Goal: Contribute content

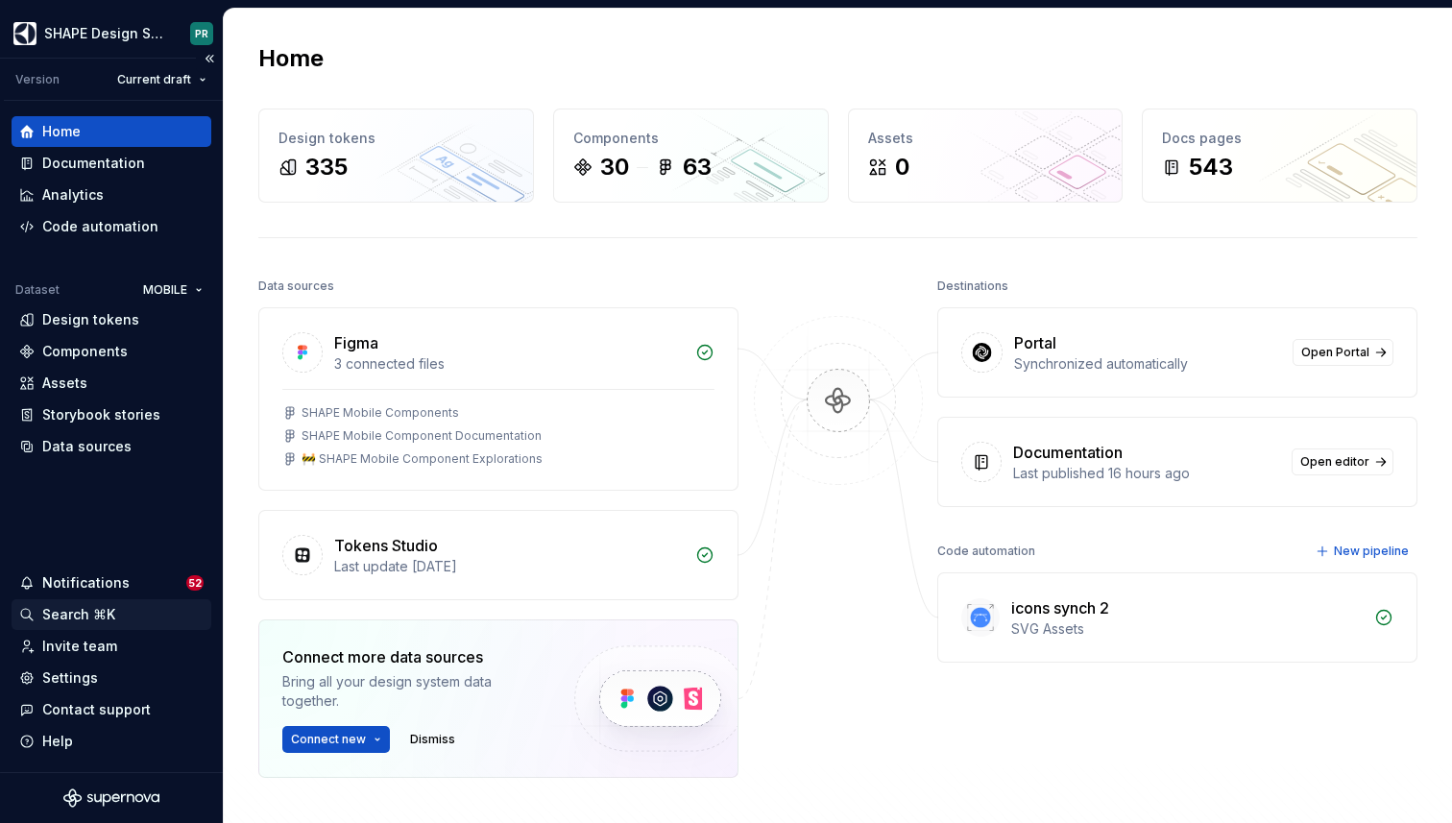
click at [85, 614] on div "Search ⌘K" at bounding box center [78, 614] width 73 height 19
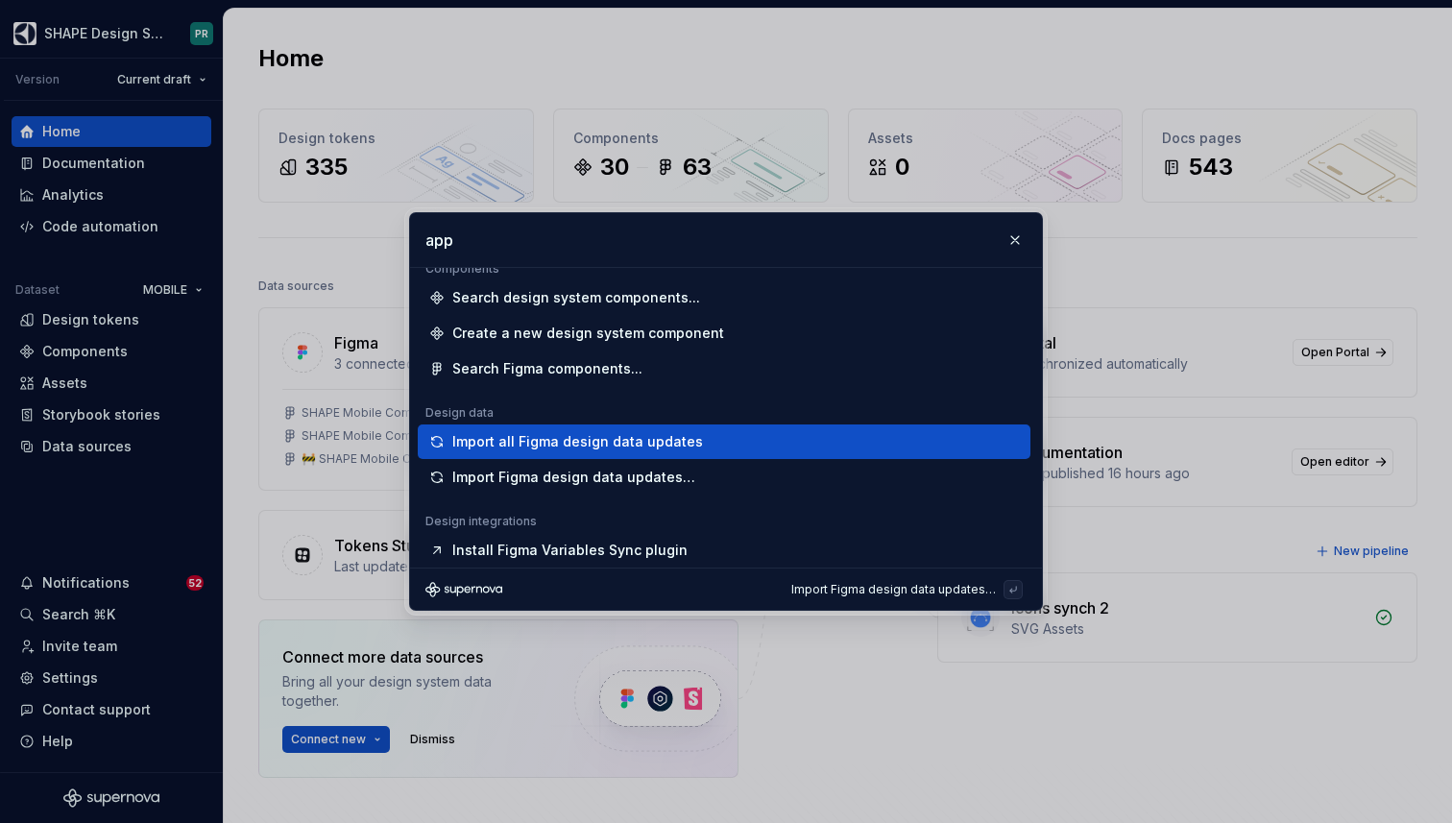
scroll to position [2, 0]
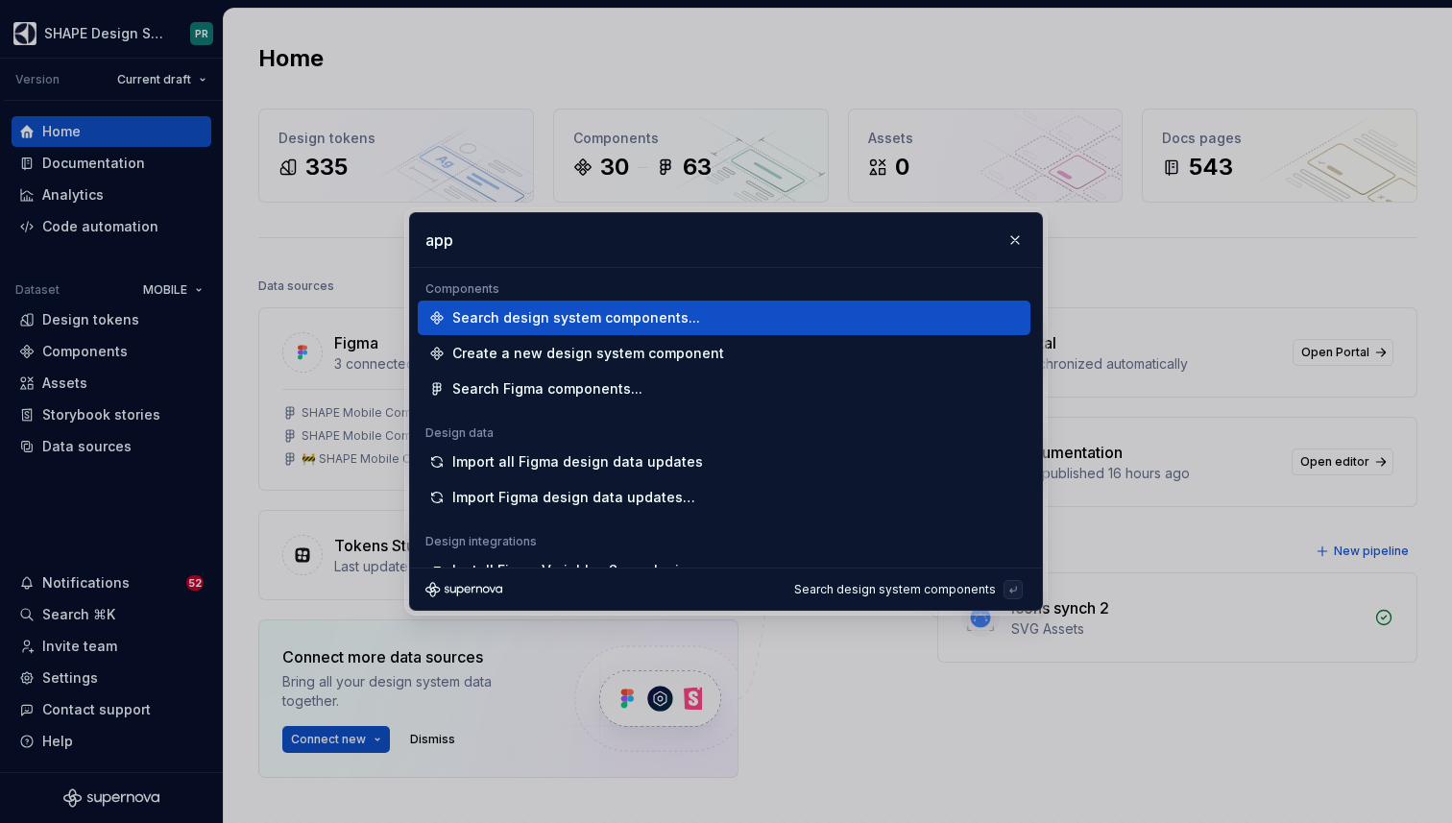
type input "app"
click at [663, 315] on div "Search design system components..." at bounding box center [576, 317] width 248 height 19
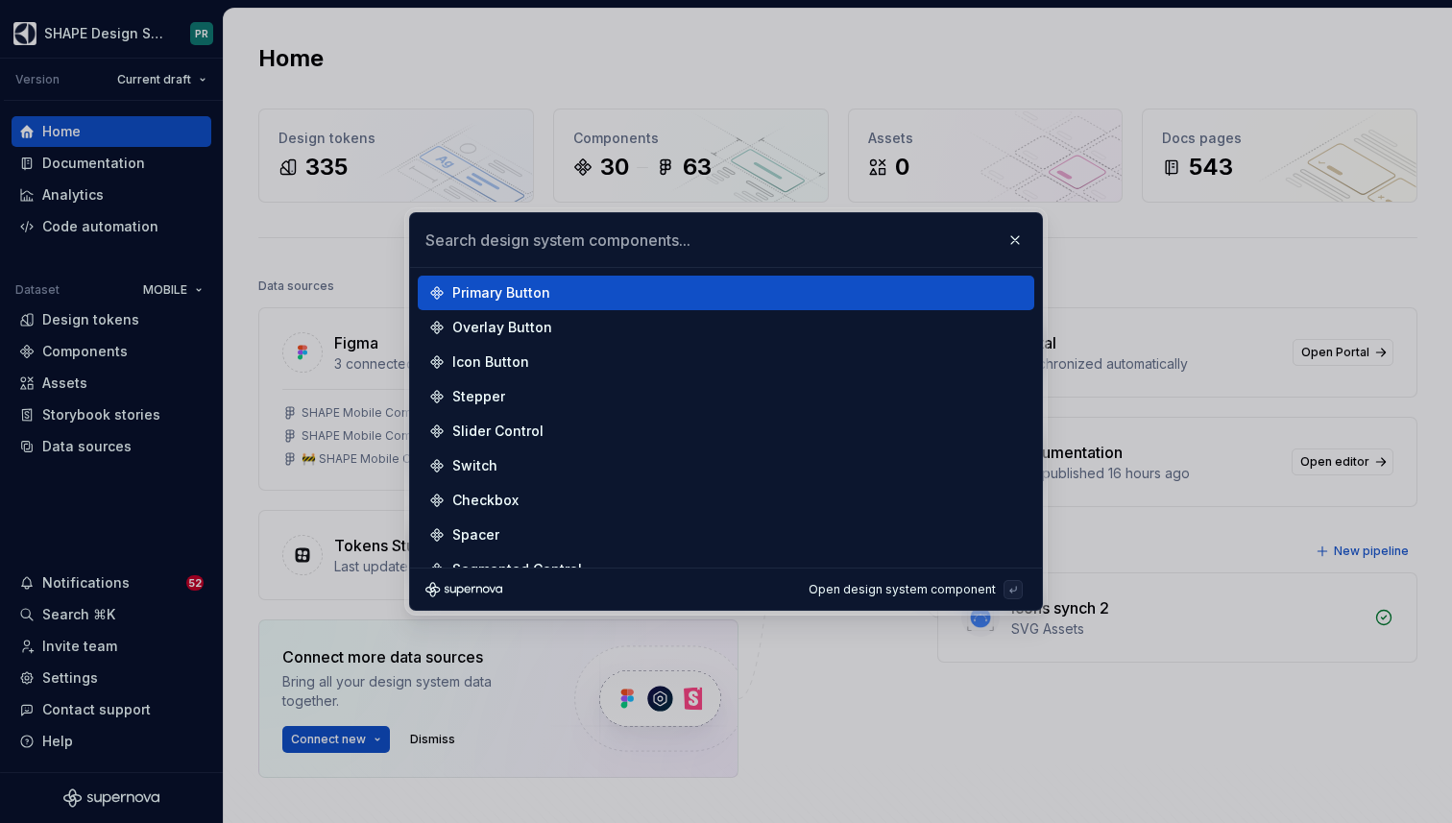
click at [612, 235] on input "text" at bounding box center [726, 240] width 632 height 54
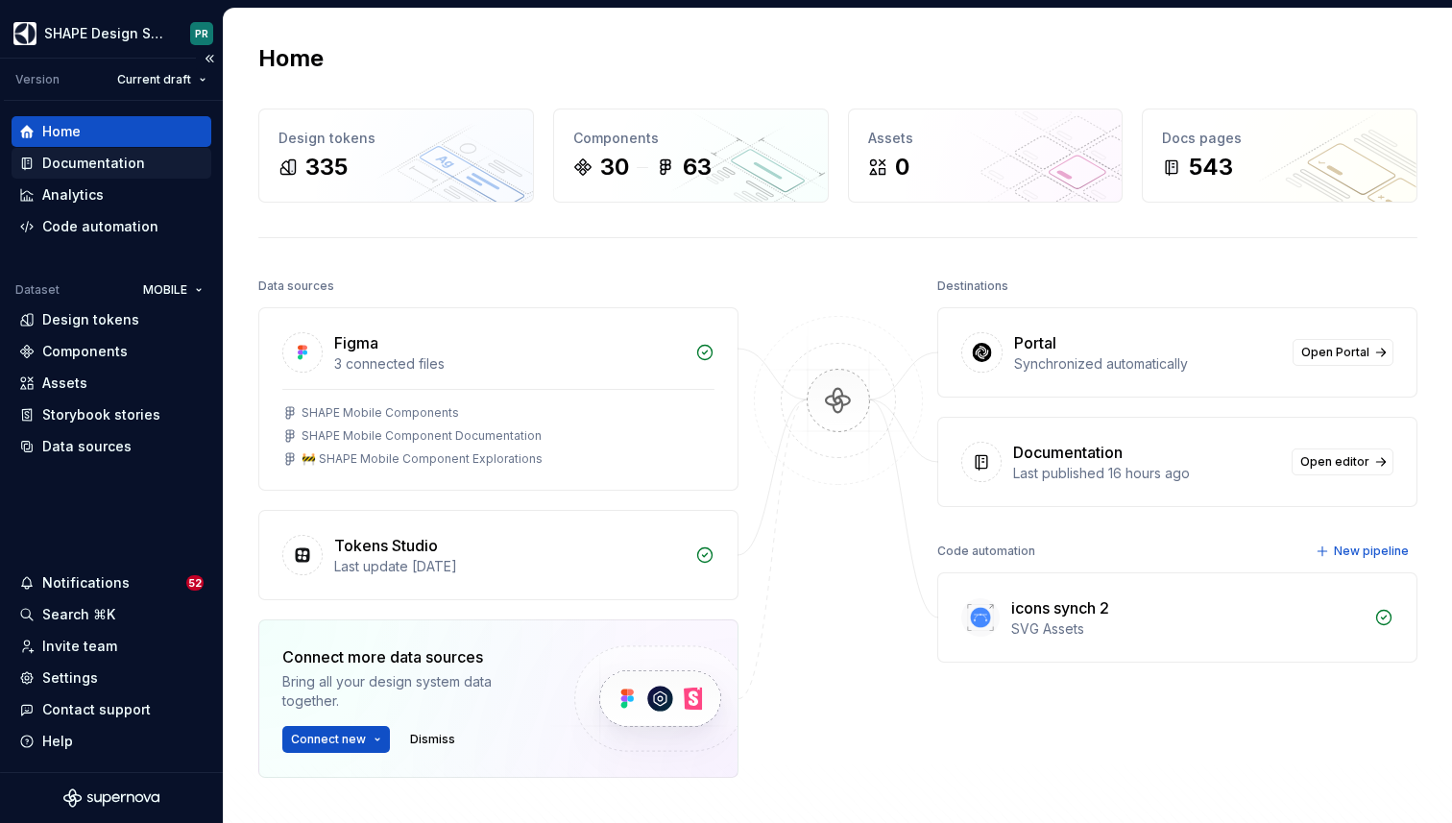
click at [111, 169] on div "Documentation" at bounding box center [93, 163] width 103 height 19
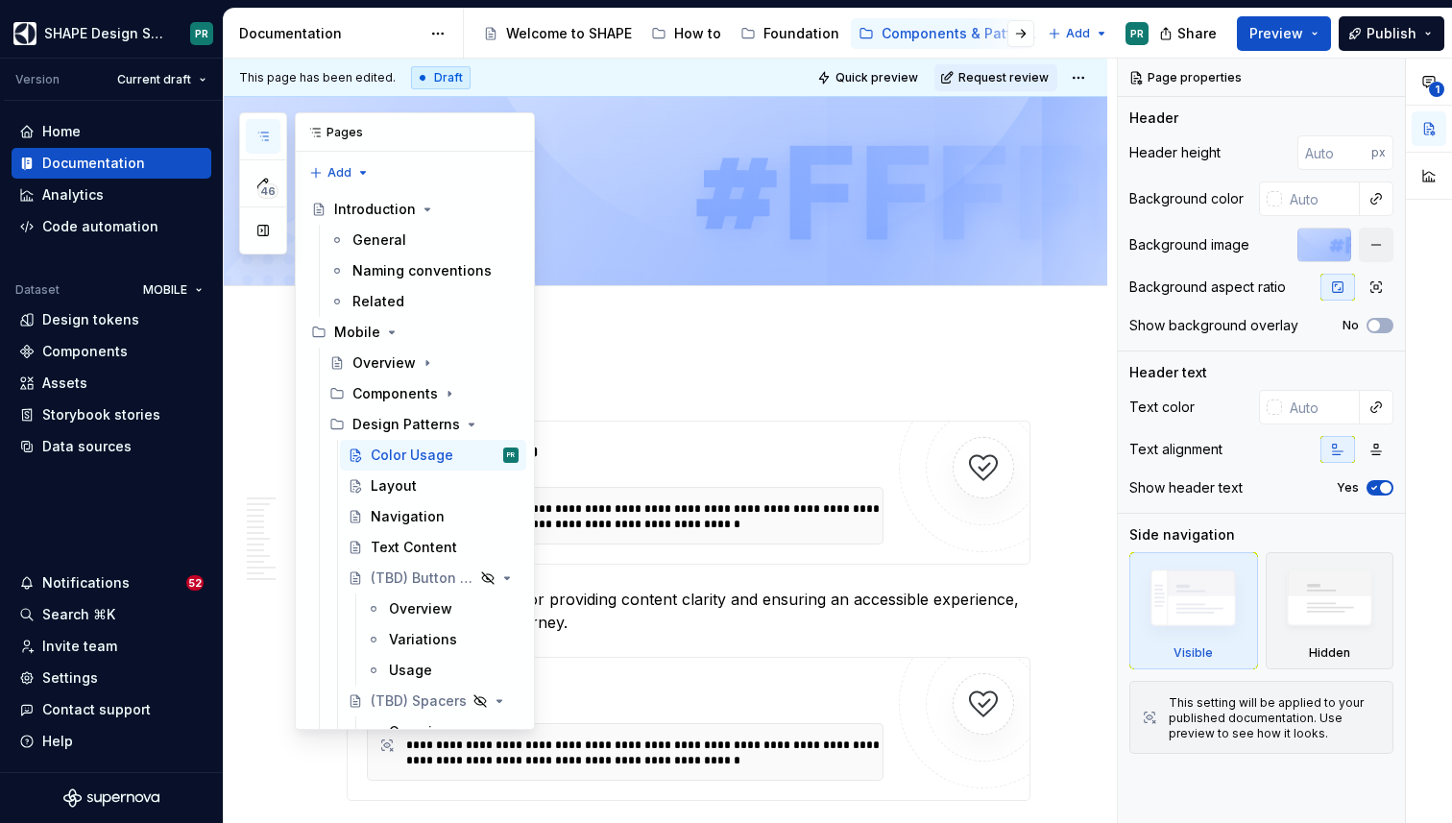
click at [267, 140] on icon "button" at bounding box center [262, 136] width 15 height 15
click at [436, 520] on div "Navigation" at bounding box center [408, 516] width 74 height 19
click at [392, 514] on div "Navigation" at bounding box center [408, 516] width 74 height 19
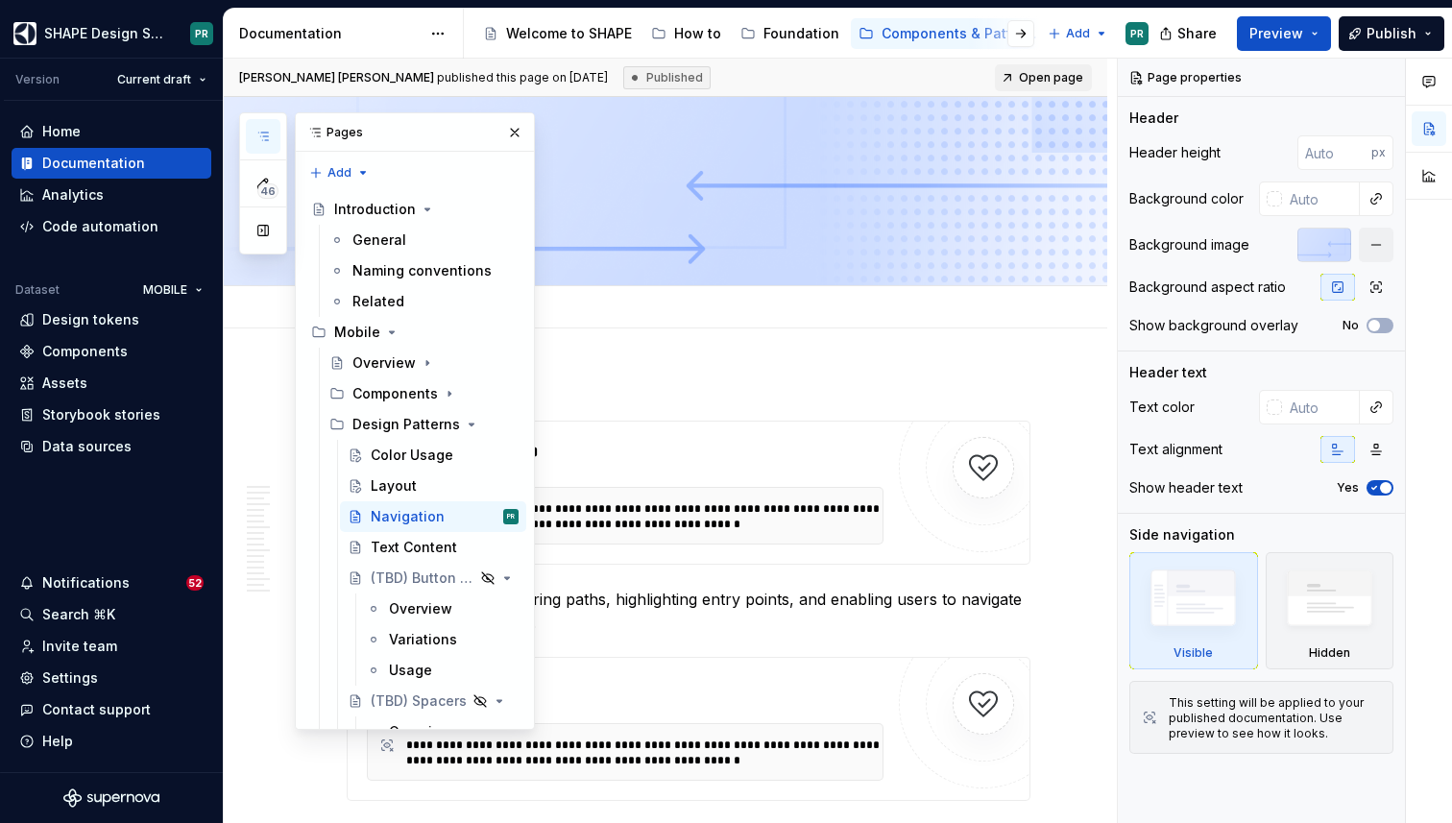
click at [916, 309] on div "Add tab" at bounding box center [689, 307] width 684 height 27
click at [520, 129] on button "button" at bounding box center [514, 132] width 27 height 27
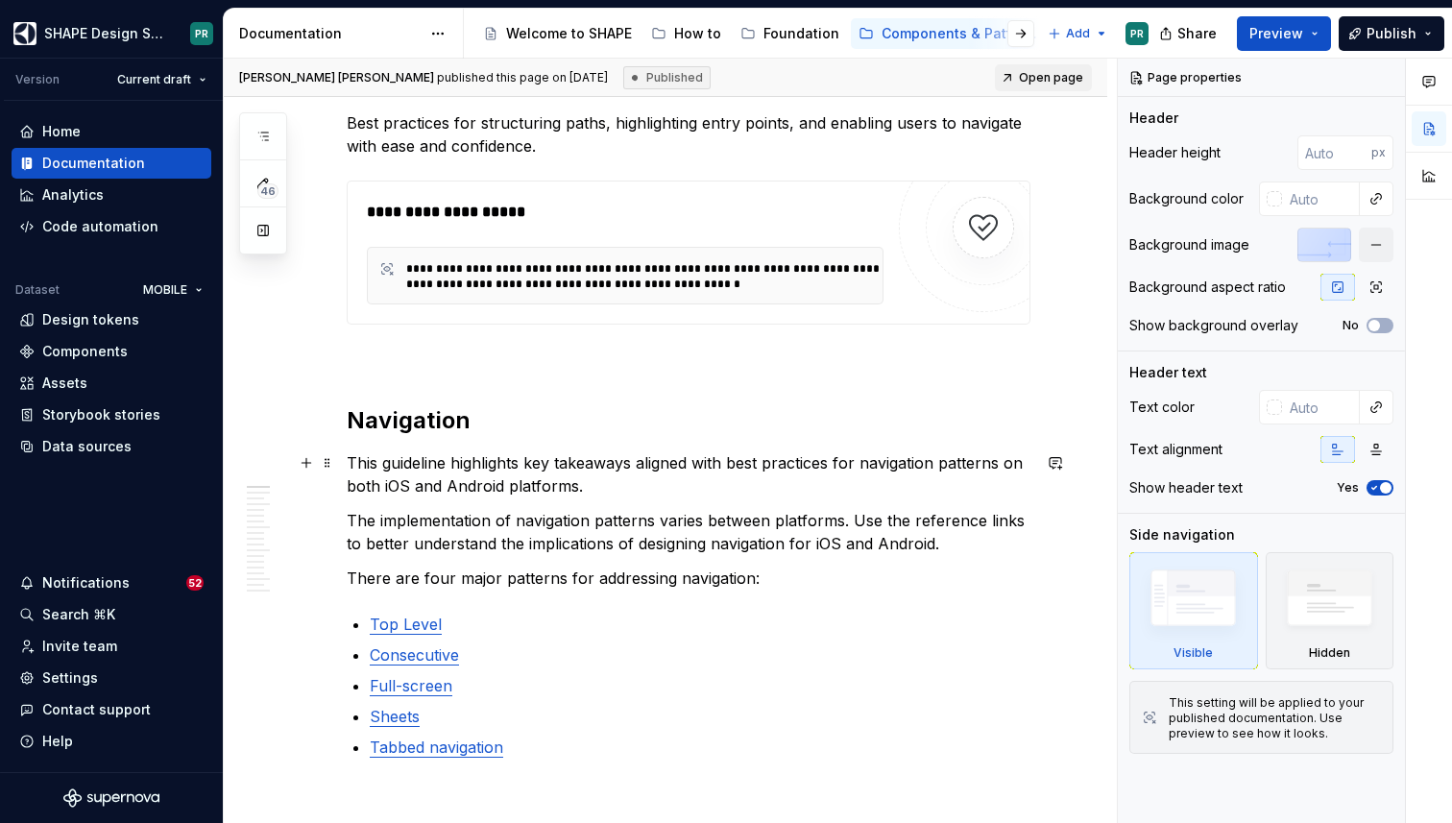
scroll to position [480, 0]
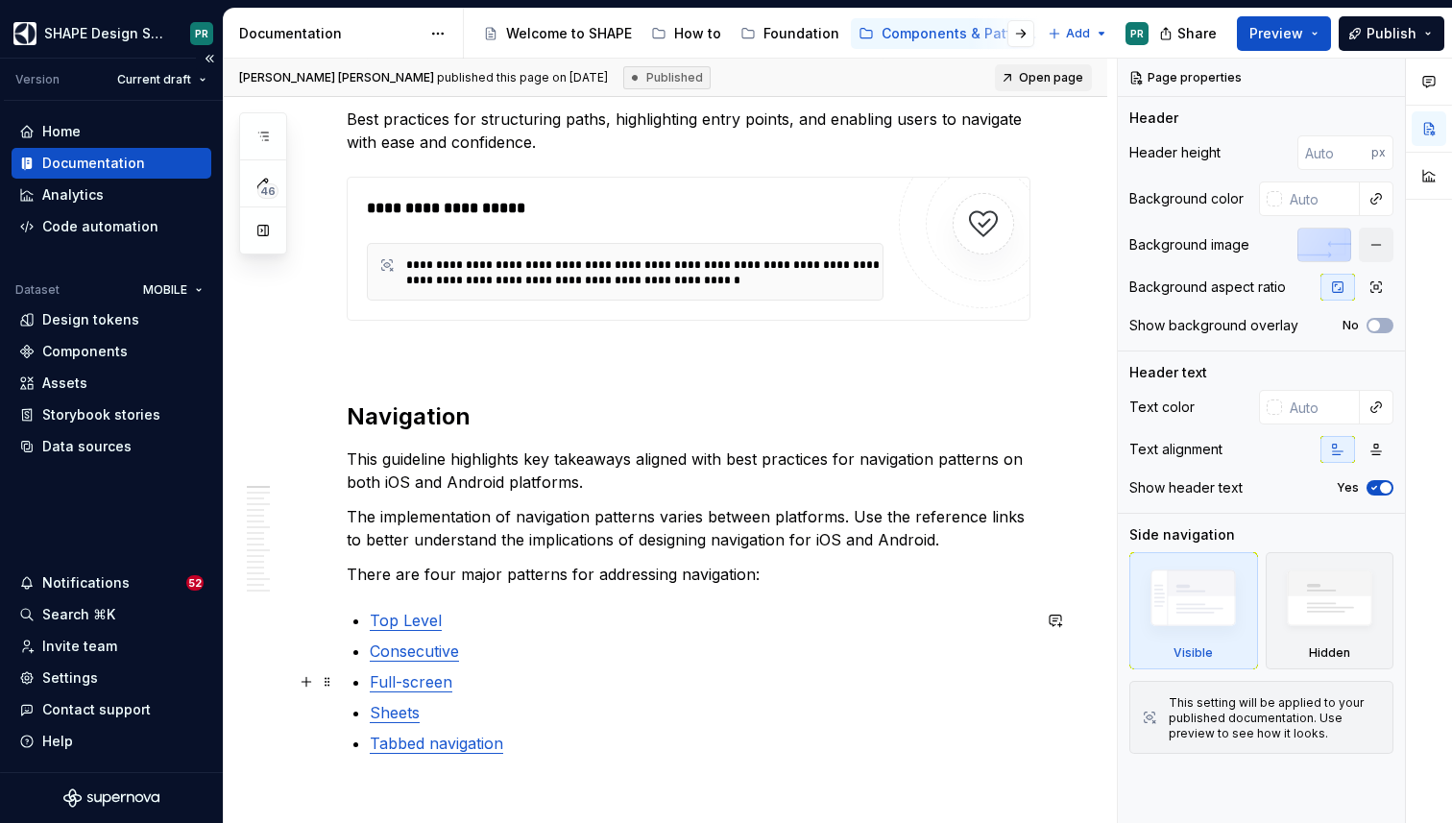
type textarea "*"
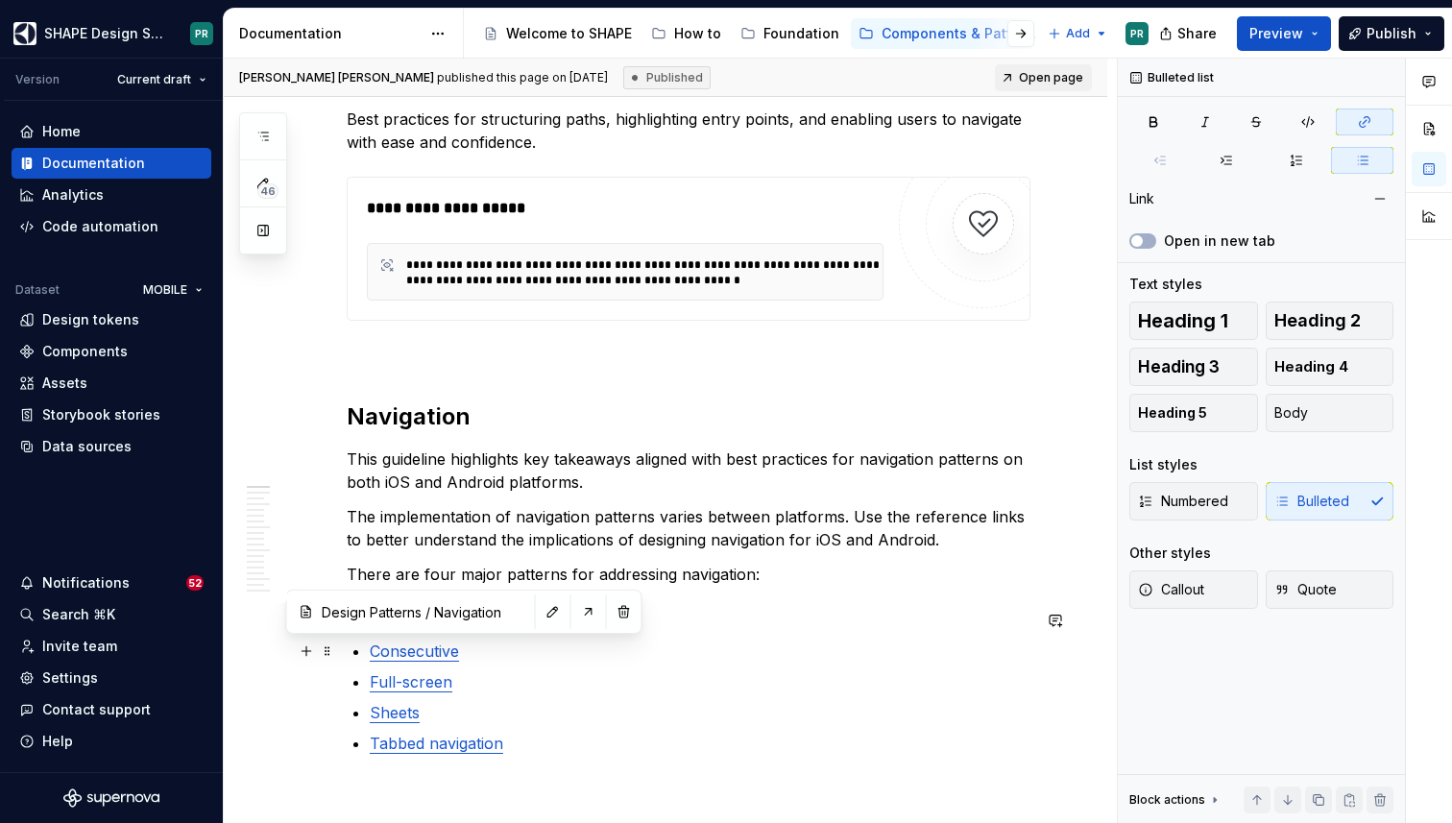
click at [437, 652] on link "Consecutive" at bounding box center [414, 651] width 89 height 19
type input "Design Patterns / Navigation/ Consecutive"
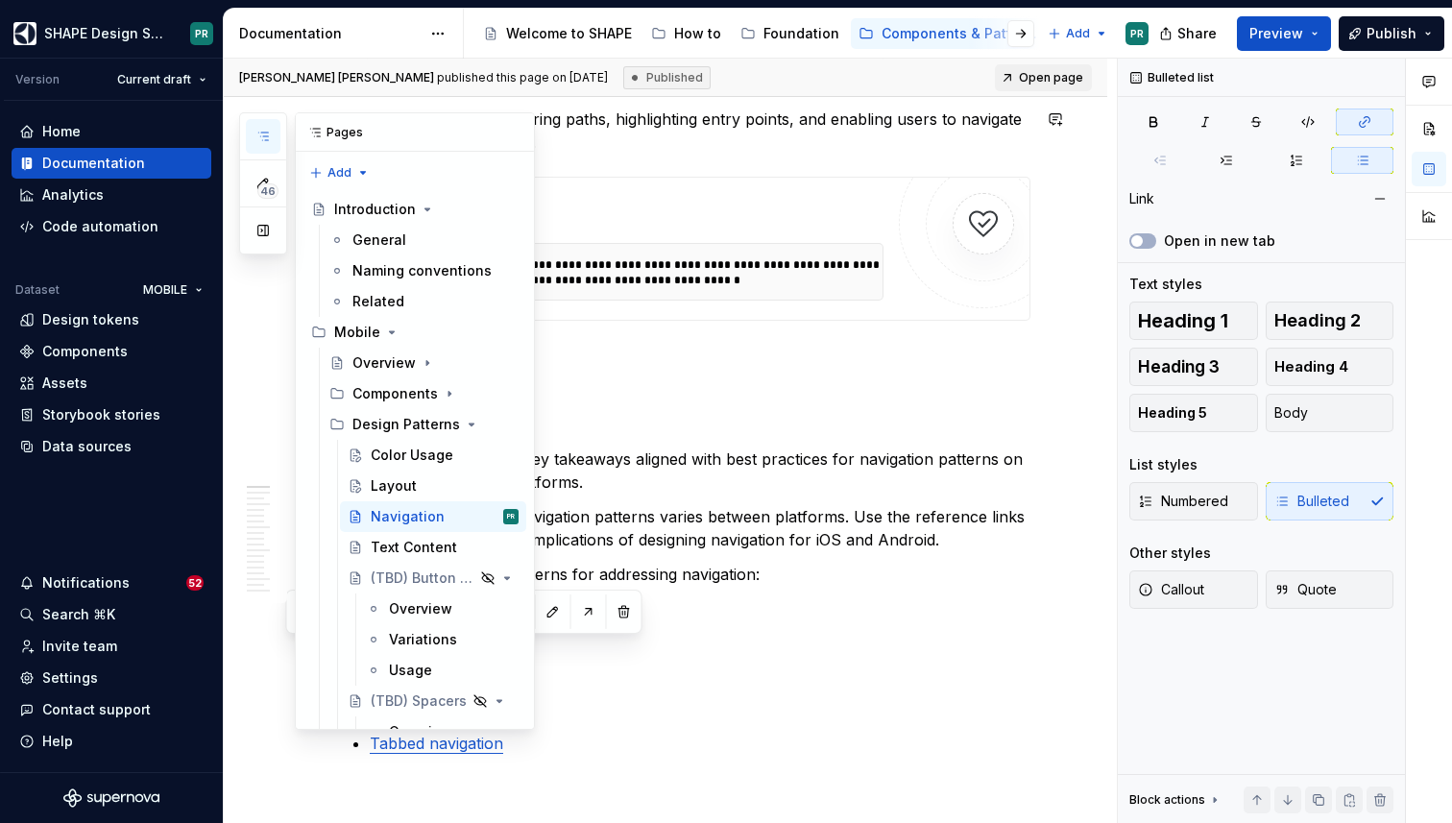
click at [261, 125] on button "button" at bounding box center [263, 136] width 35 height 35
click at [452, 427] on icon "Page tree" at bounding box center [453, 424] width 15 height 15
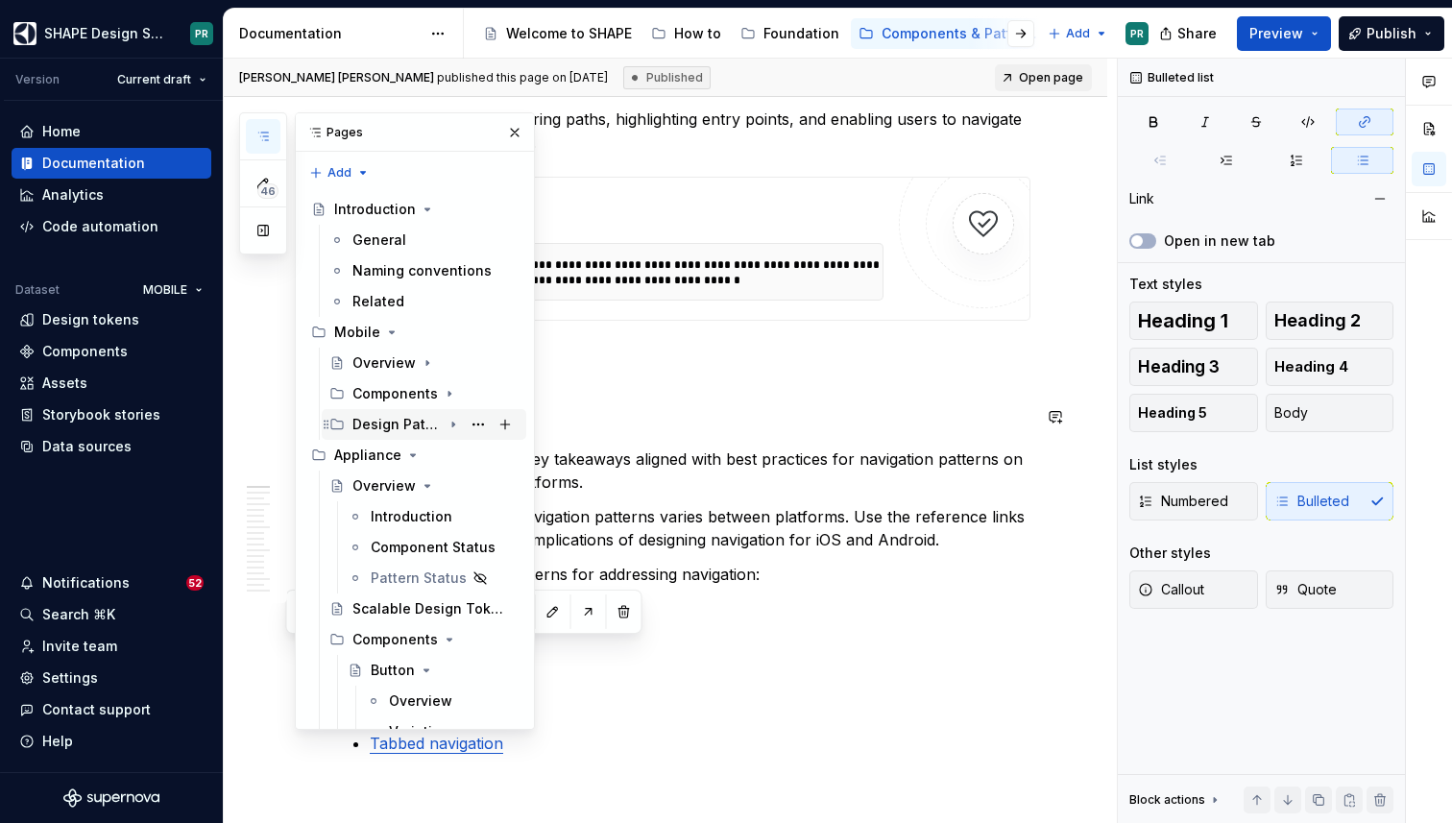
click at [452, 427] on icon "Page tree" at bounding box center [453, 424] width 15 height 15
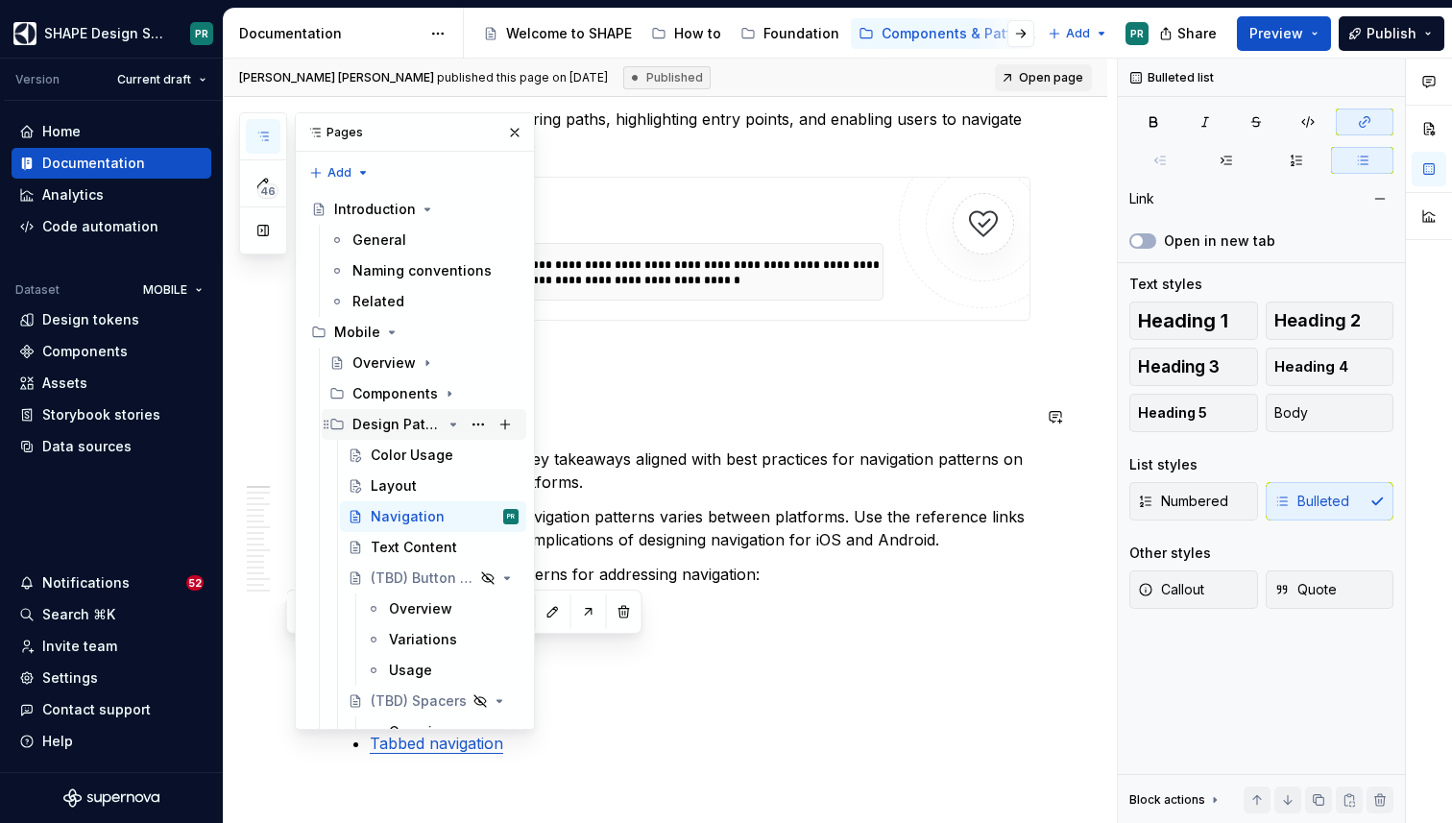
click at [452, 427] on icon "Page tree" at bounding box center [453, 424] width 15 height 15
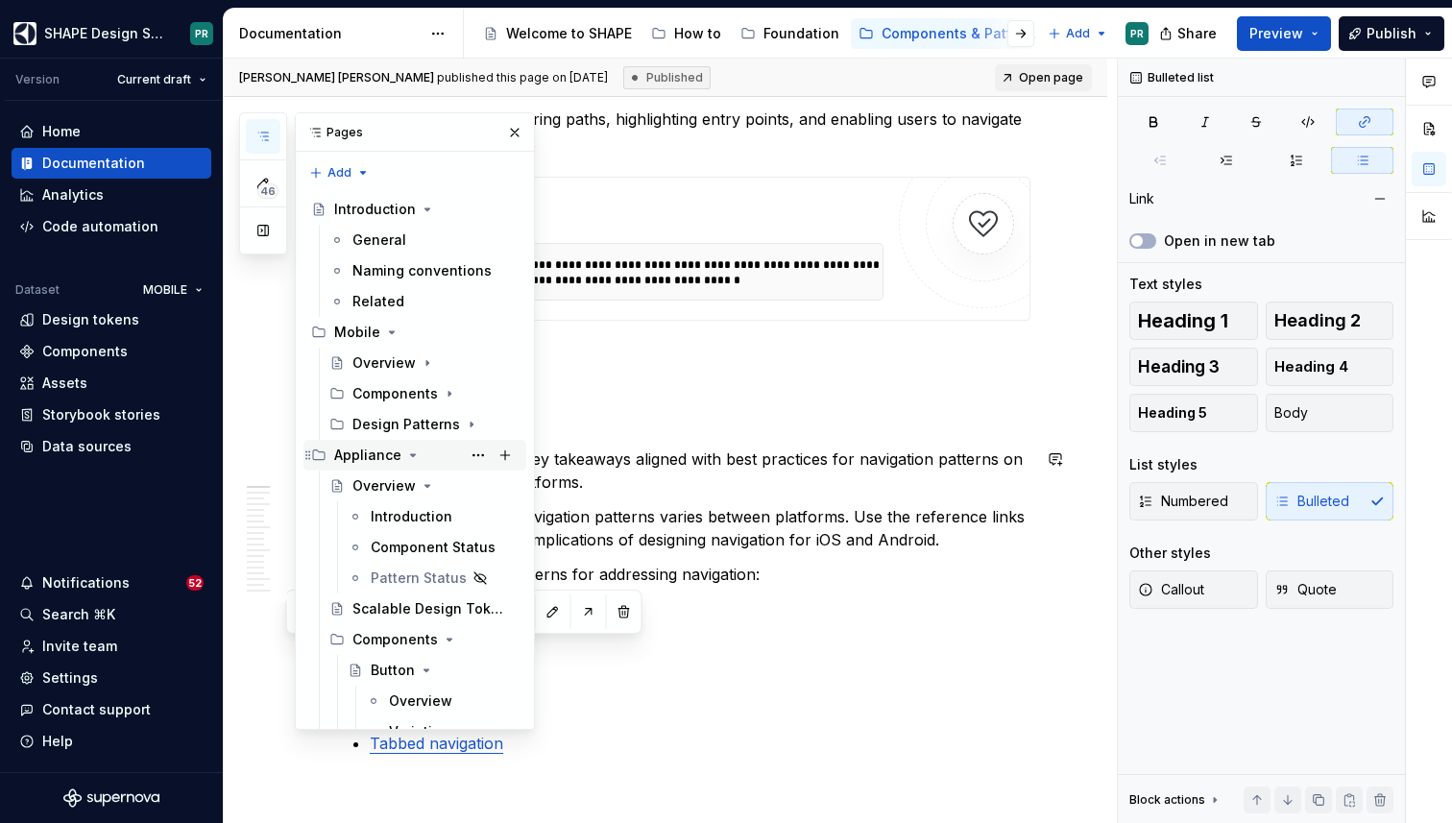
click at [409, 451] on icon "Page tree" at bounding box center [412, 455] width 15 height 15
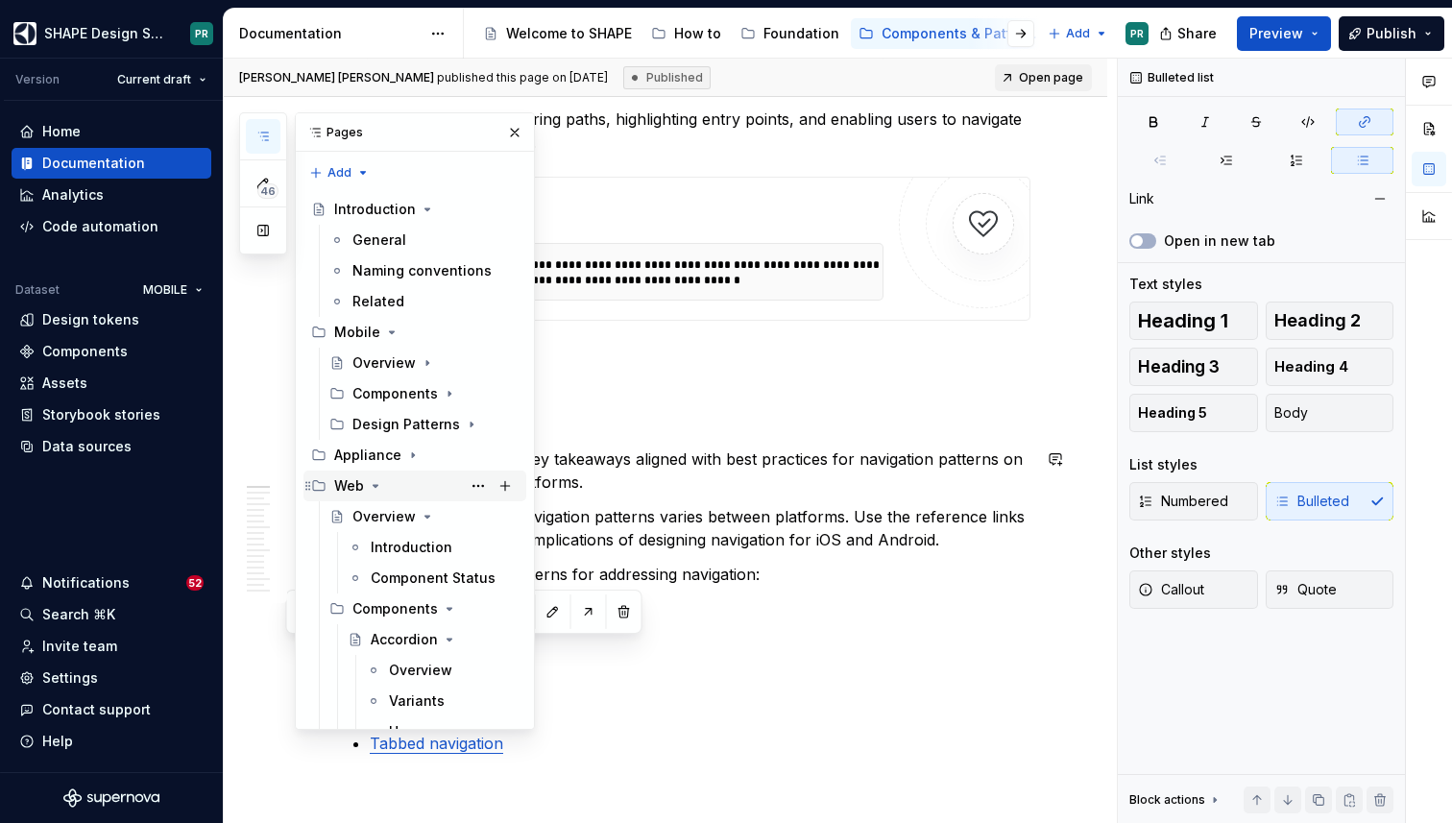
click at [374, 484] on icon "Page tree" at bounding box center [375, 485] width 15 height 15
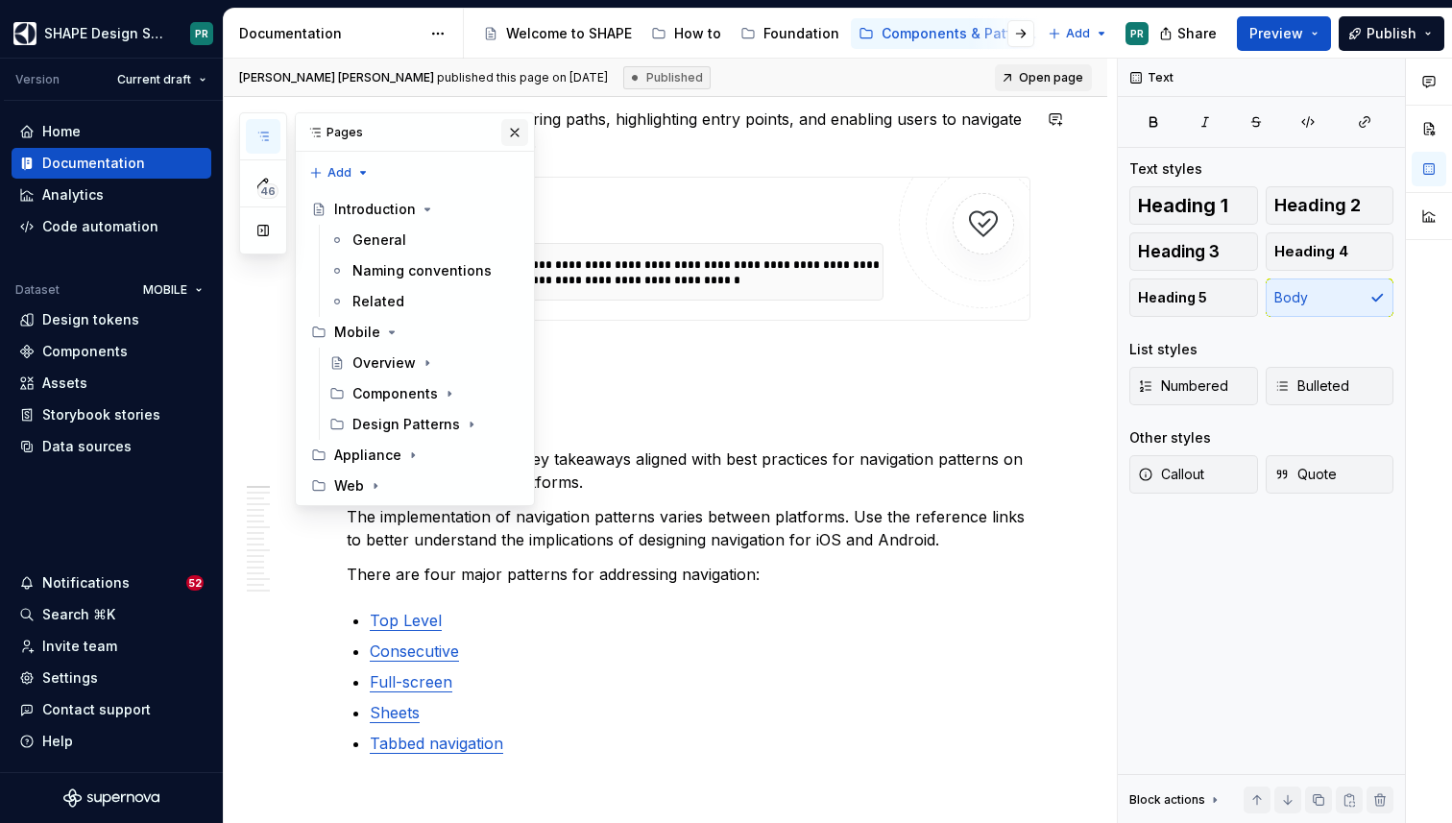
click at [513, 128] on button "button" at bounding box center [514, 132] width 27 height 27
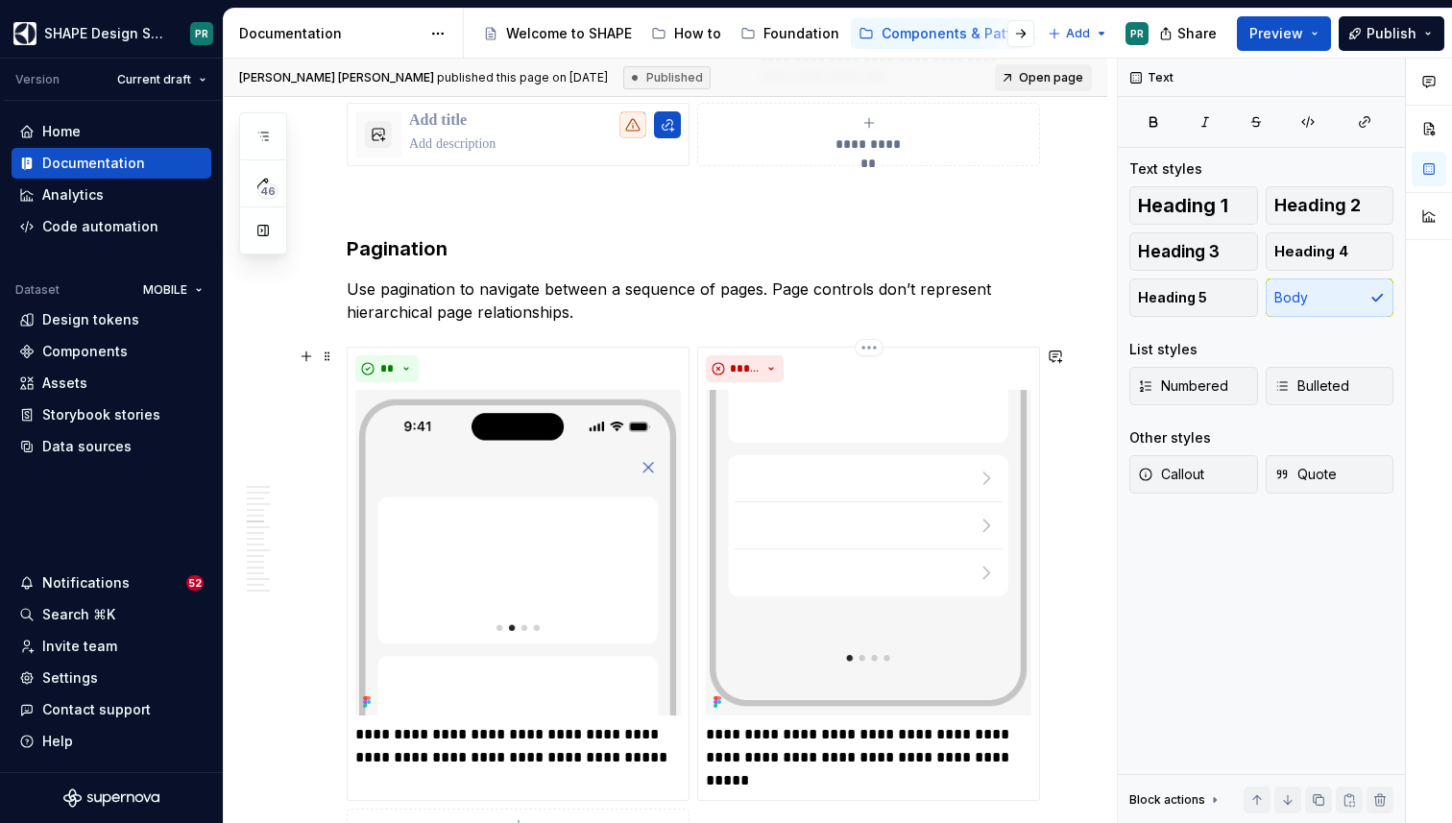
scroll to position [9355, 0]
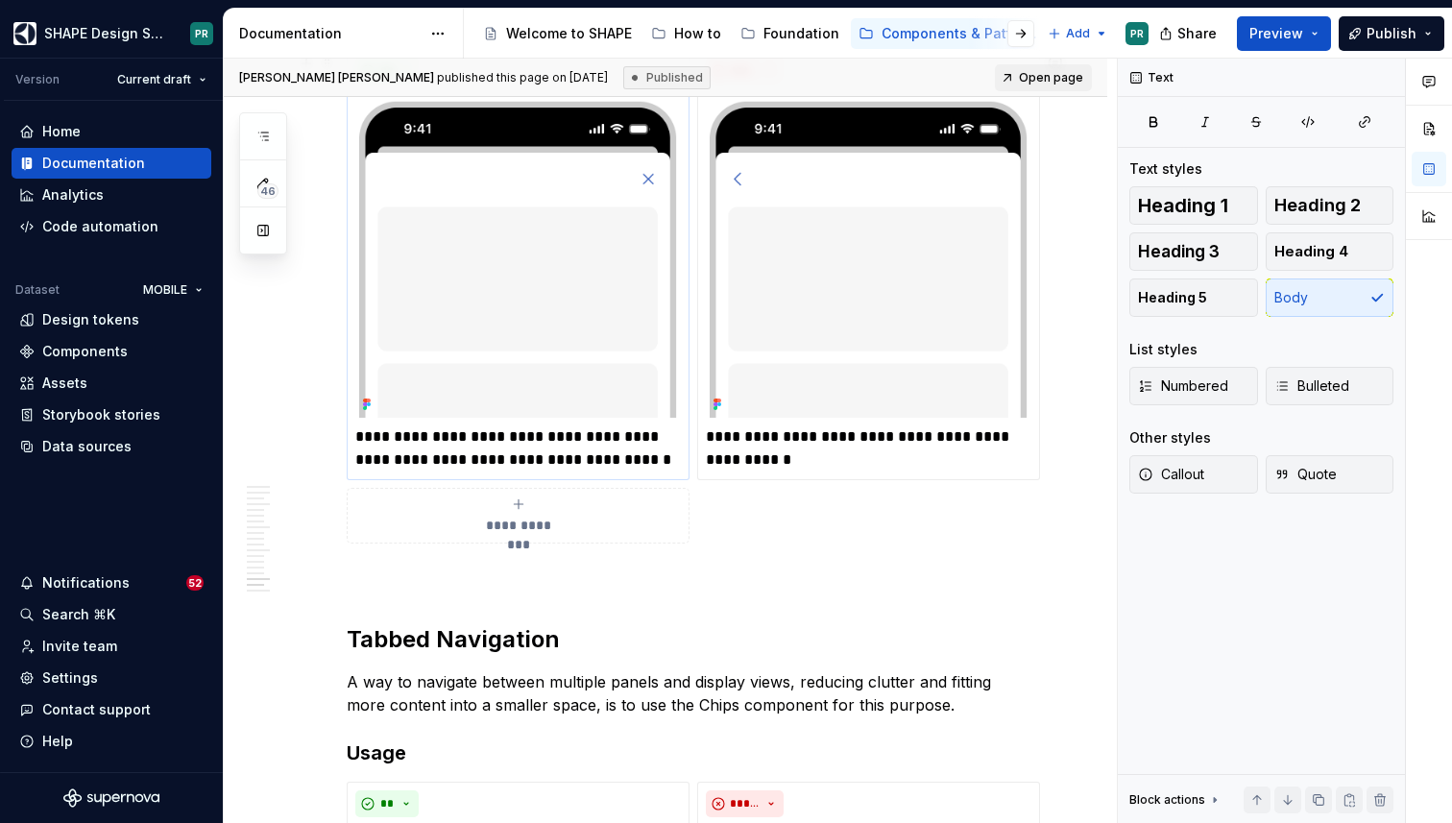
click at [597, 441] on p "**********" at bounding box center [518, 448] width 326 height 46
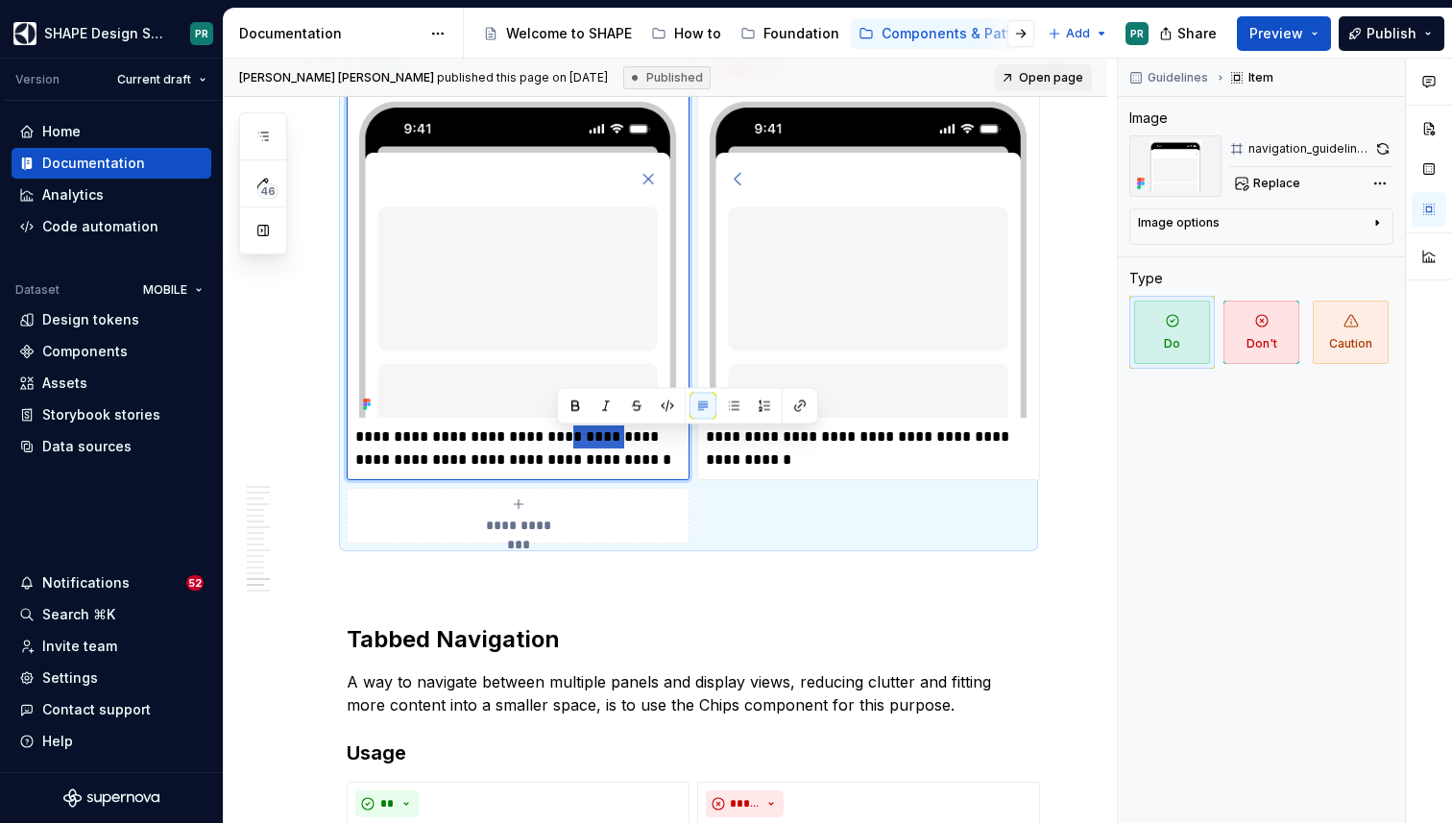
type textarea "*"
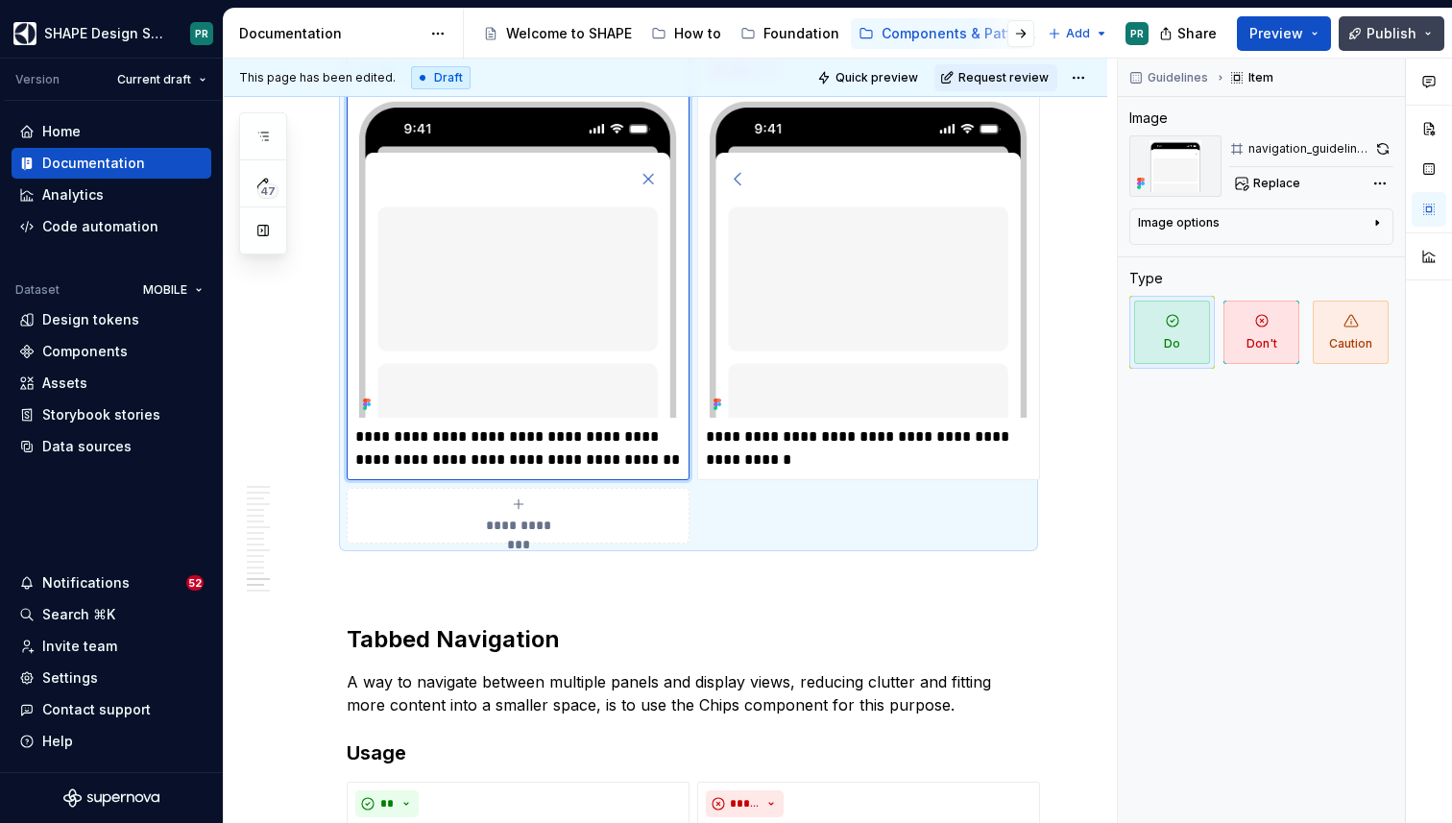
click at [1406, 22] on button "Publish" at bounding box center [1392, 33] width 106 height 35
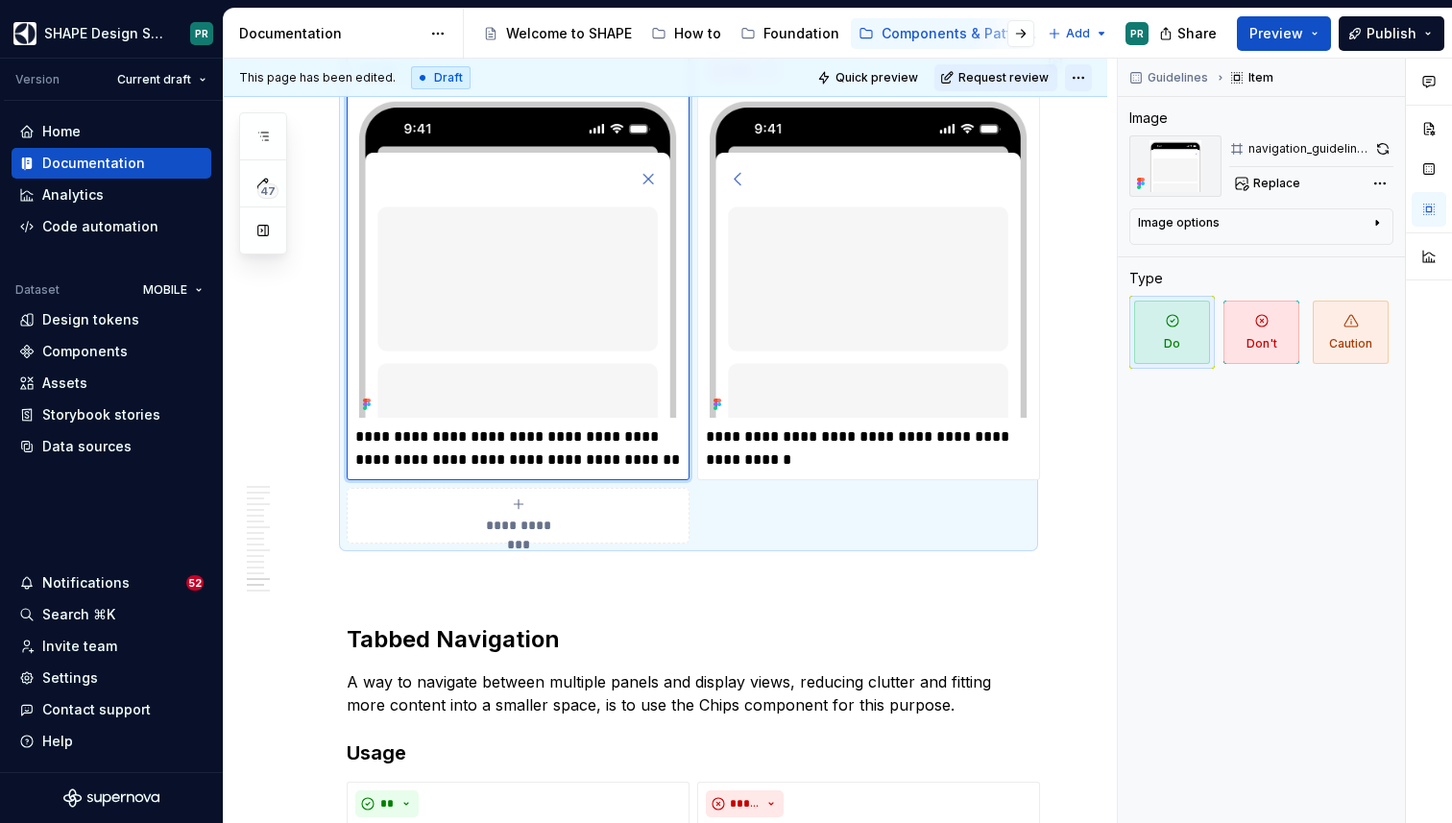
click at [1085, 82] on html "SHAPE Design System PR Version Current draft Home Documentation Analytics Code …" at bounding box center [726, 411] width 1452 height 823
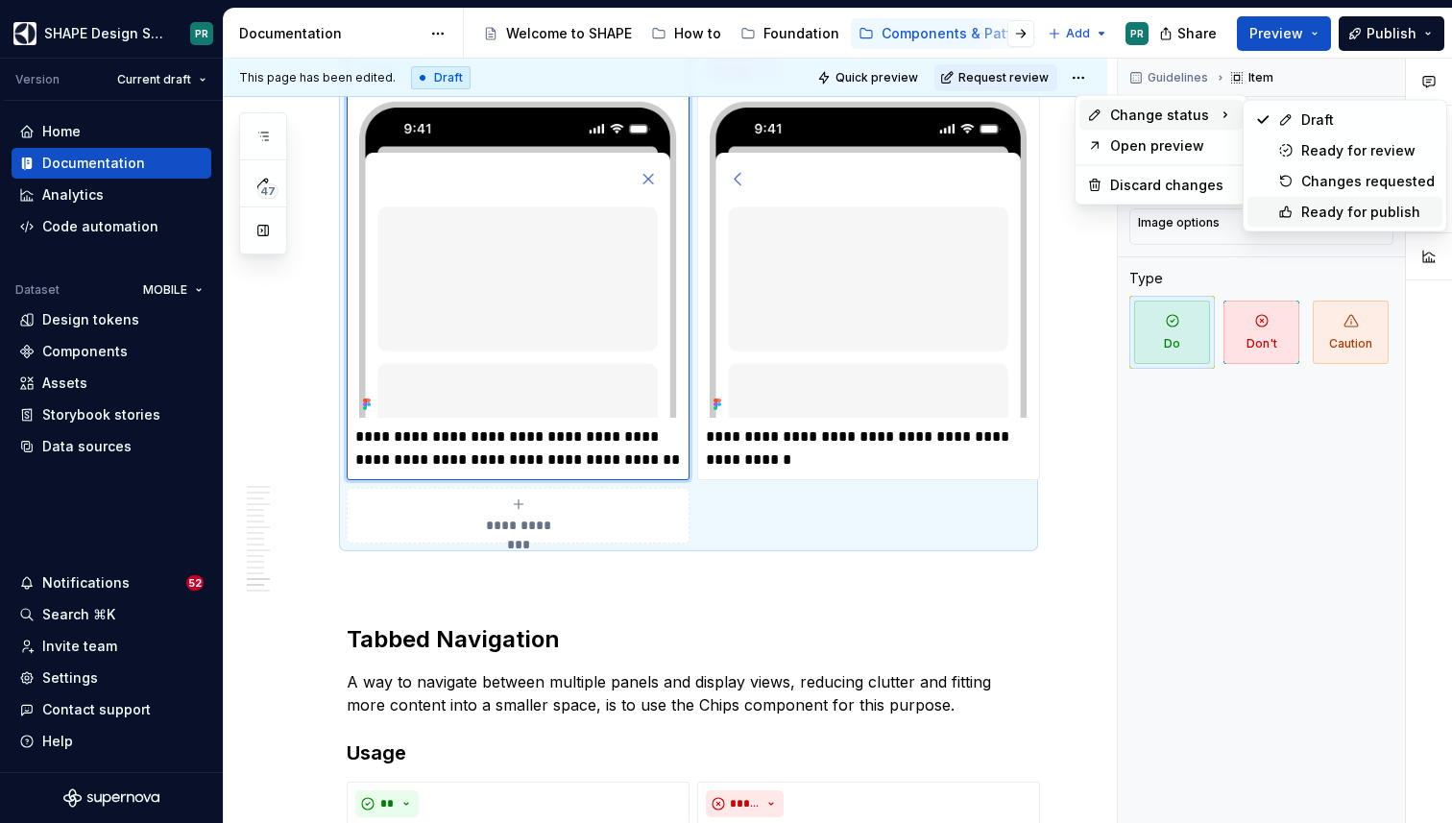
click at [1362, 211] on div "Ready for publish" at bounding box center [1368, 212] width 134 height 19
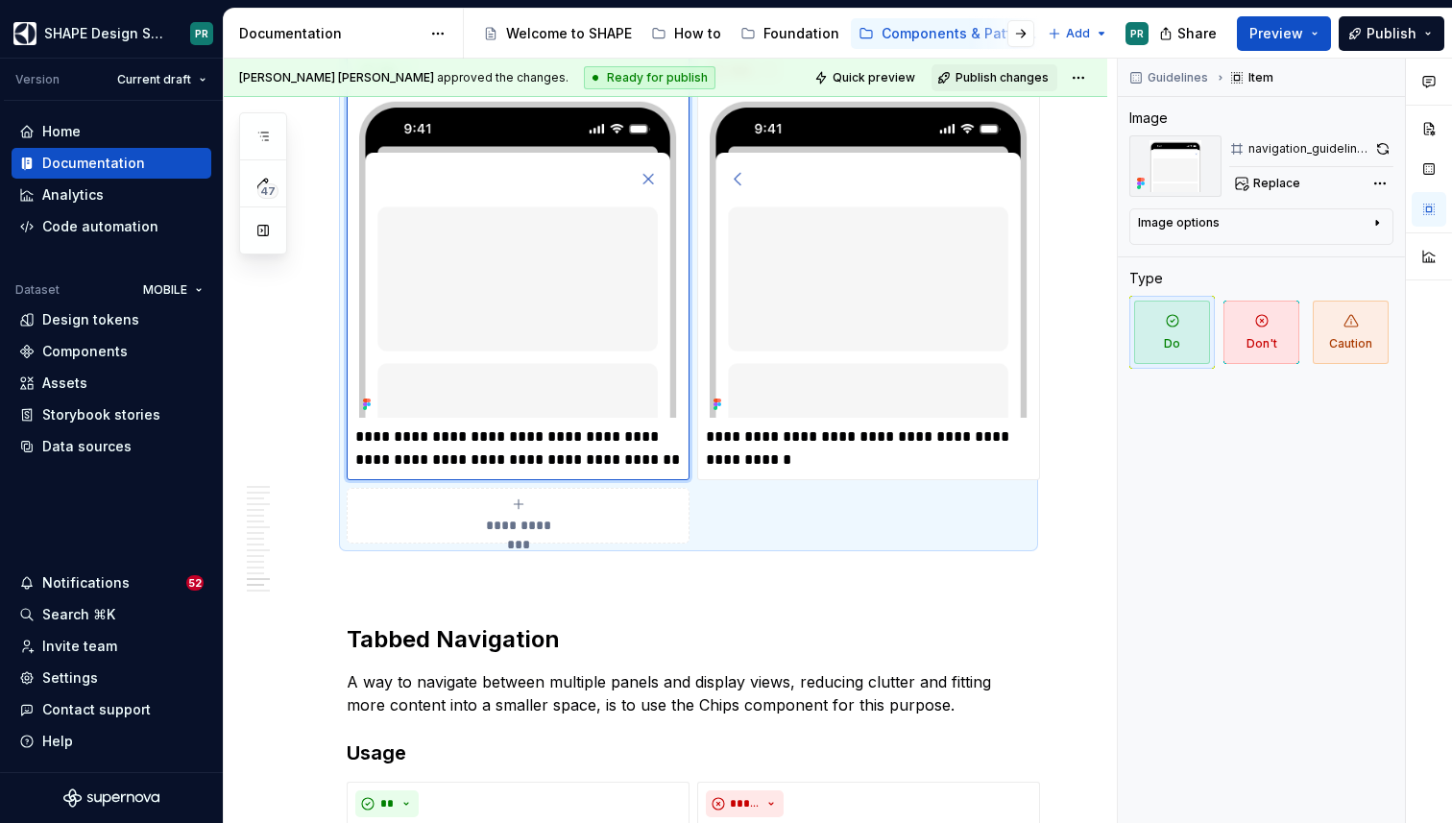
scroll to position [8991, 0]
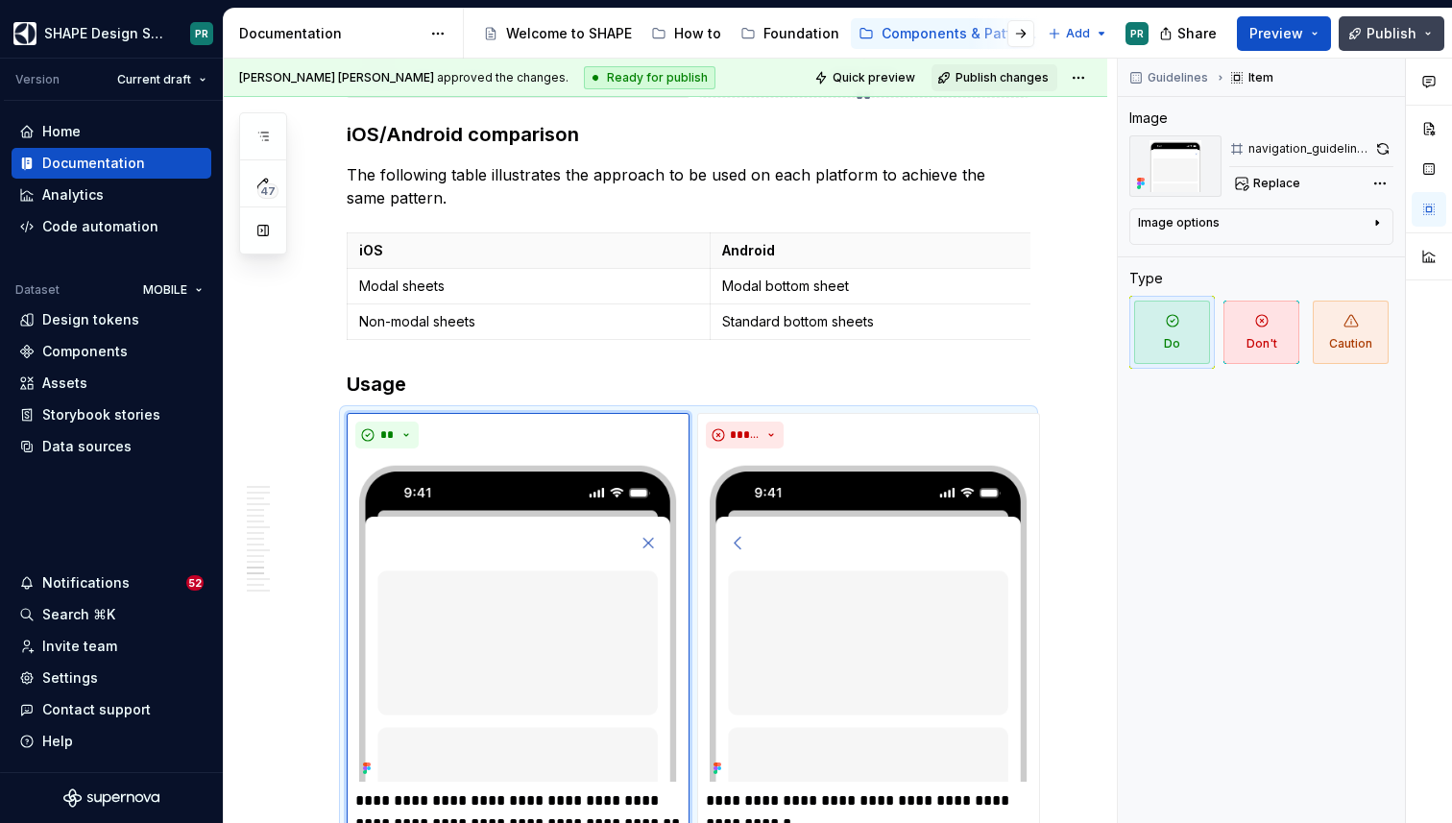
click at [1392, 39] on span "Publish" at bounding box center [1392, 33] width 50 height 19
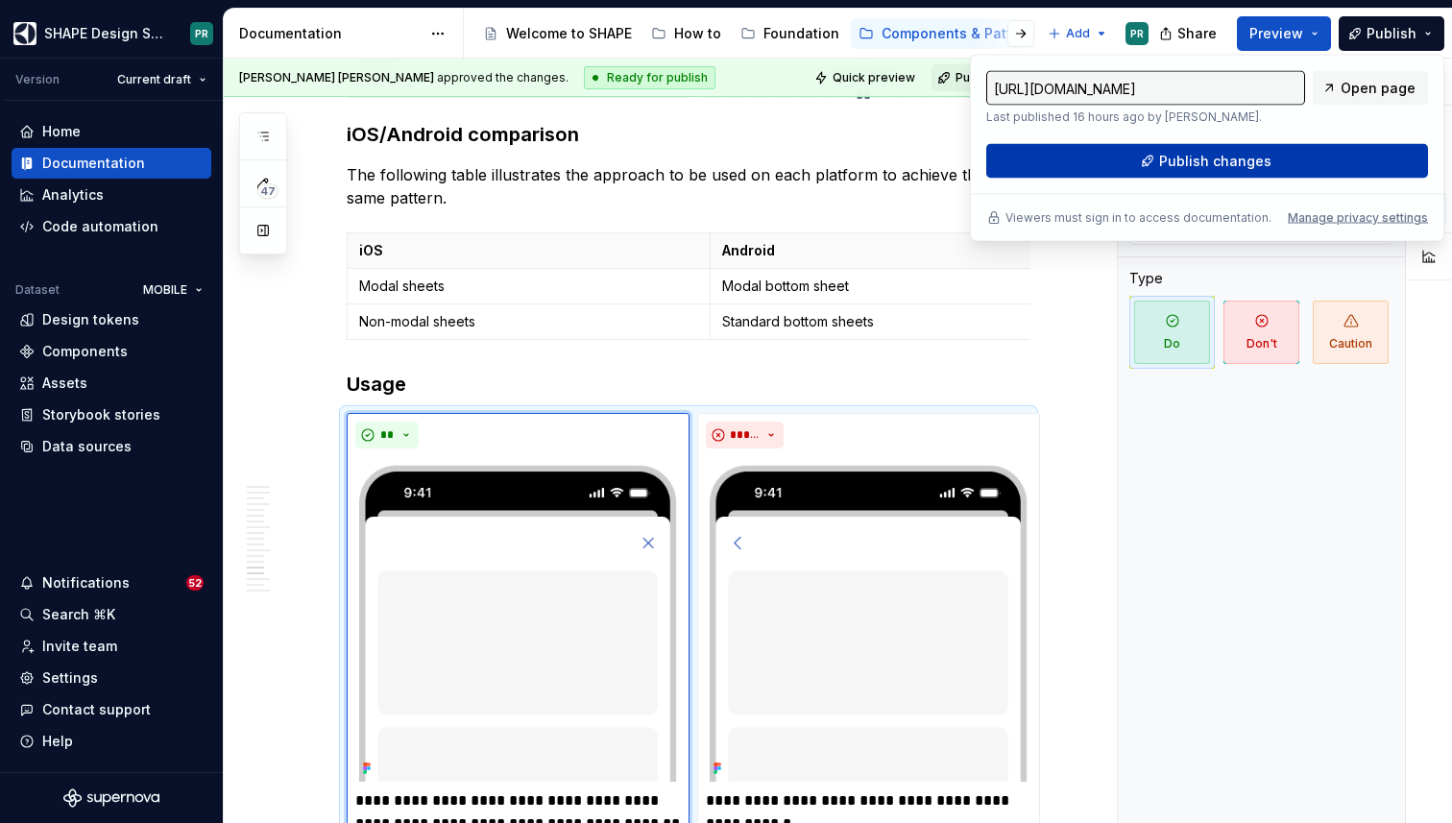
click at [1381, 158] on button "Publish changes" at bounding box center [1207, 161] width 442 height 35
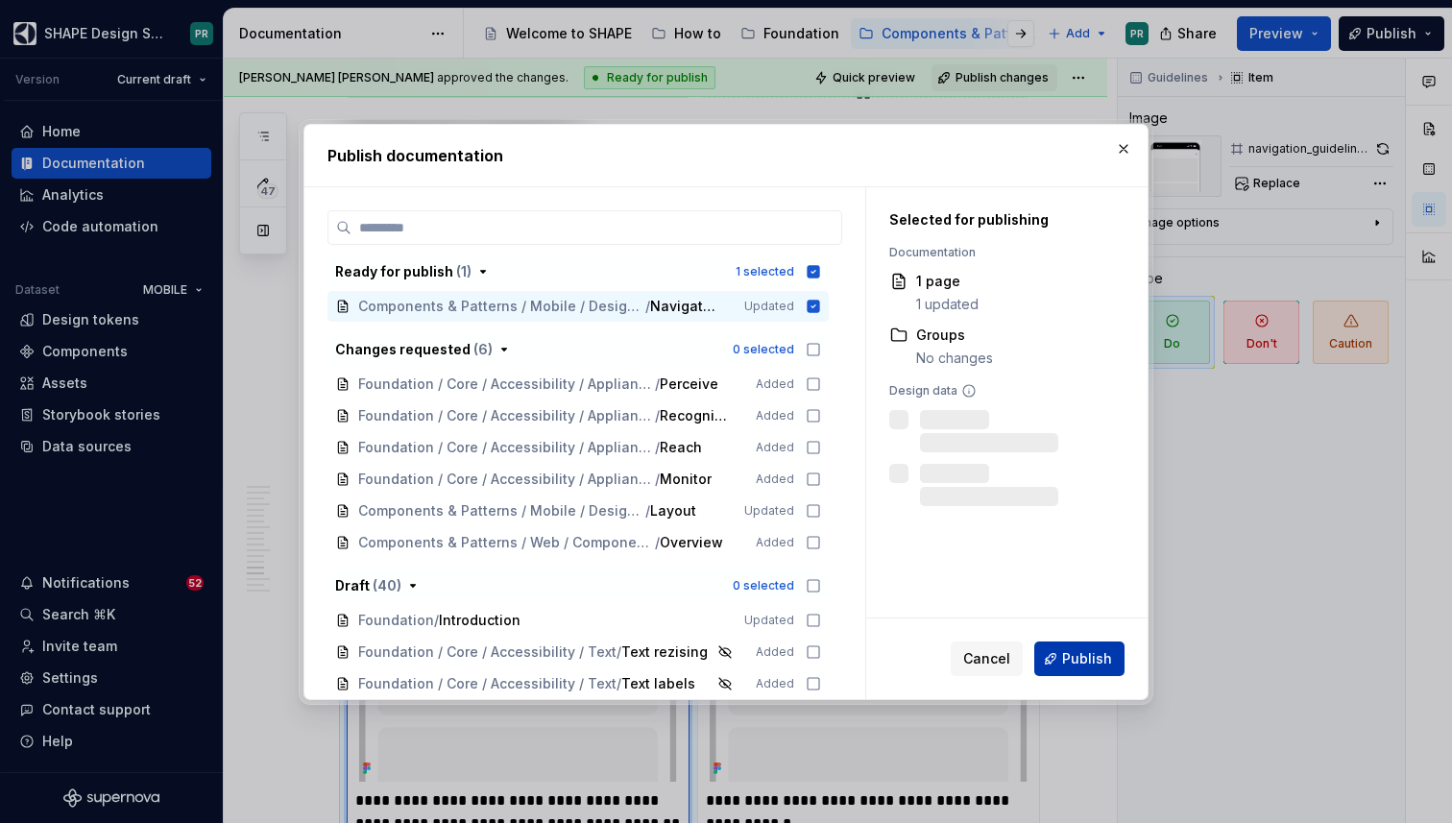
click at [1114, 674] on button "Publish" at bounding box center [1079, 659] width 90 height 35
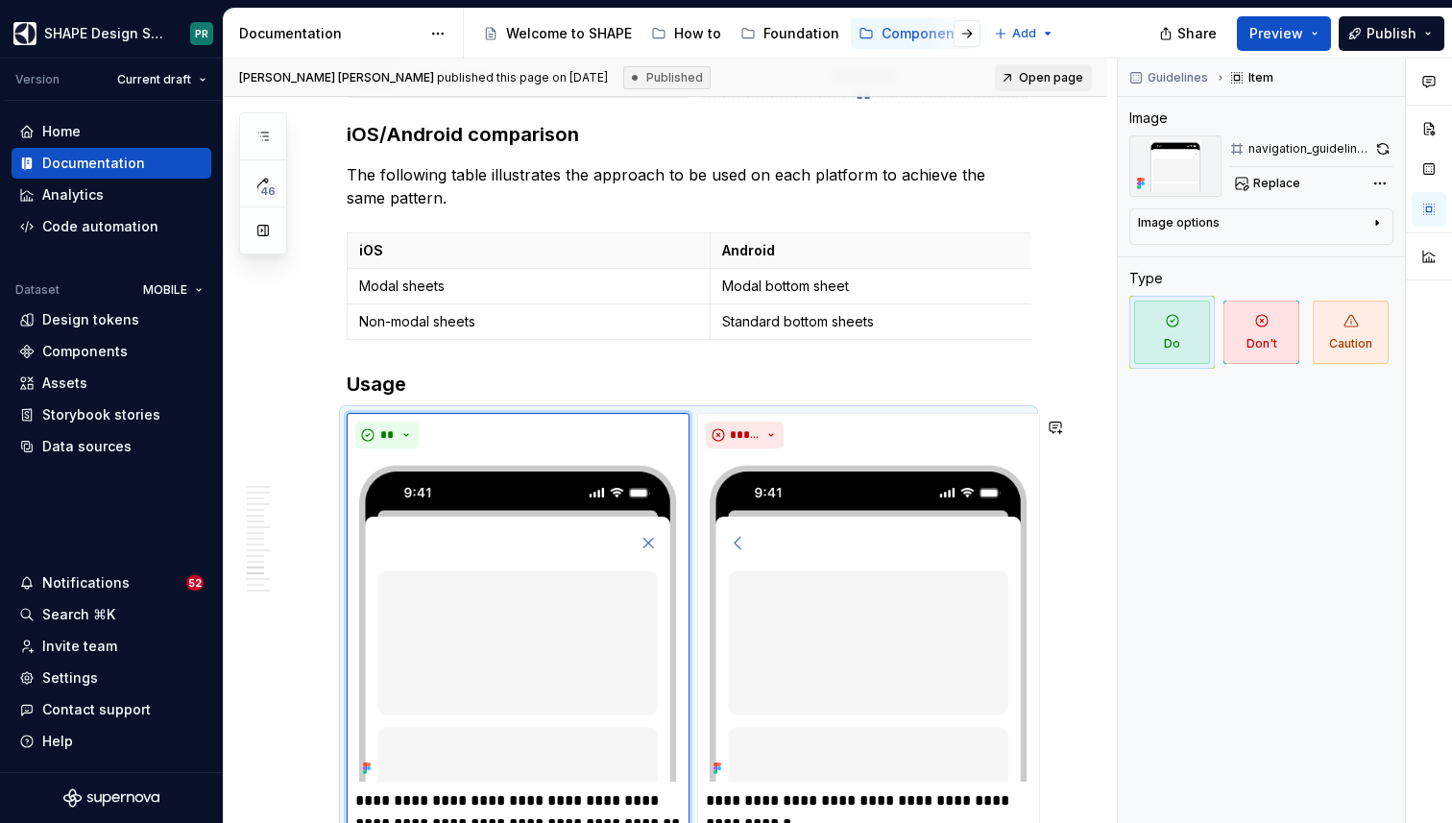
type textarea "*"
